Goal: Information Seeking & Learning: Learn about a topic

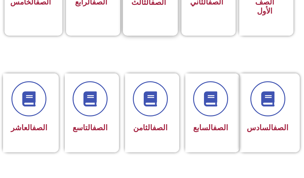
scroll to position [241, 0]
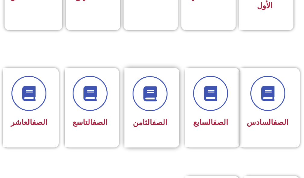
click at [148, 115] on div "الصف الثامن" at bounding box center [150, 103] width 35 height 54
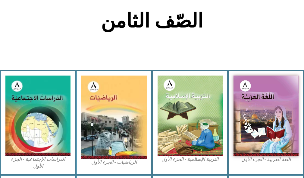
scroll to position [151, 0]
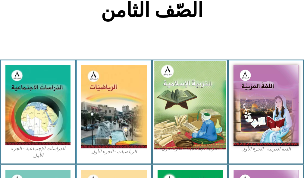
click at [163, 112] on img at bounding box center [190, 105] width 72 height 88
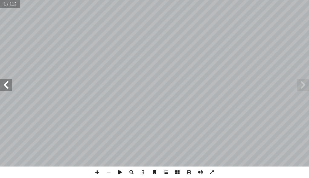
click at [7, 83] on span at bounding box center [6, 85] width 12 height 12
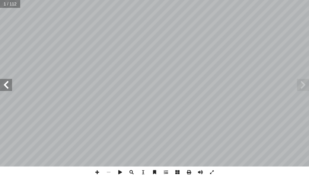
click at [7, 83] on span at bounding box center [6, 85] width 12 height 12
click at [5, 86] on span at bounding box center [6, 85] width 12 height 12
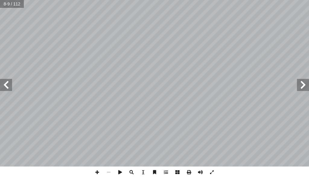
click at [5, 86] on span at bounding box center [6, 85] width 12 height 12
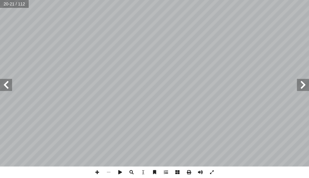
drag, startPoint x: 308, startPoint y: 82, endPoint x: 297, endPoint y: 84, distance: 11.1
click at [305, 83] on span at bounding box center [303, 85] width 12 height 12
click at [93, 172] on span at bounding box center [96, 171] width 11 height 11
click at [150, 41] on html "الصفحة الرئيسية الصف الأول الصف الثاني الصف الثالث الصف الرابع الصف الخامس الصف…" at bounding box center [154, 20] width 309 height 41
click at [71, 0] on html "الصفحة الرئيسية الصف الأول الصف الثاني الصف الثالث الصف الرابع الصف الخامس الصف…" at bounding box center [154, 20] width 309 height 41
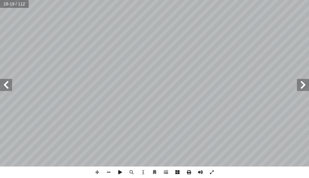
click at [121, 41] on html "الصفحة الرئيسية الصف الأول الصف الثاني الصف الثالث الصف الرابع الصف الخامس الصف…" at bounding box center [154, 20] width 309 height 41
click at [95, 171] on span at bounding box center [96, 171] width 11 height 11
click at [216, 174] on div "التربية [DEMOGRAPHIC_DATA] للصف الثامن ١٤ لث � ّ الث ُ س ر َّ الد هداف: أ ال� ي…" at bounding box center [154, 89] width 309 height 178
click at [106, 167] on span at bounding box center [108, 171] width 11 height 11
click at [95, 171] on span at bounding box center [96, 171] width 11 height 11
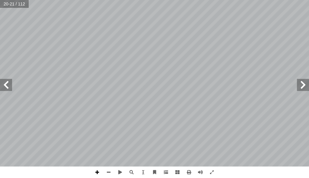
click at [100, 172] on span at bounding box center [96, 171] width 11 height 11
click at [101, 173] on span at bounding box center [96, 171] width 11 height 11
click at [112, 171] on span at bounding box center [108, 171] width 11 height 11
click at [106, 173] on span at bounding box center [108, 171] width 11 height 11
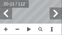
click at [47, 25] on div "التربية [DEMOGRAPHIC_DATA] للصف الثامن ١ 6 ة: ّ لعبودي � ب - ّ وجل ّ فراد الله …" at bounding box center [31, 17] width 62 height 35
click at [19, 30] on span at bounding box center [16, 29] width 11 height 11
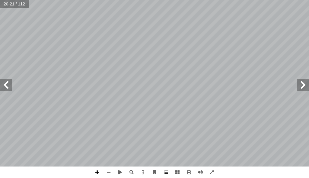
click at [94, 172] on span at bounding box center [96, 171] width 11 height 11
